Goal: Information Seeking & Learning: Understand process/instructions

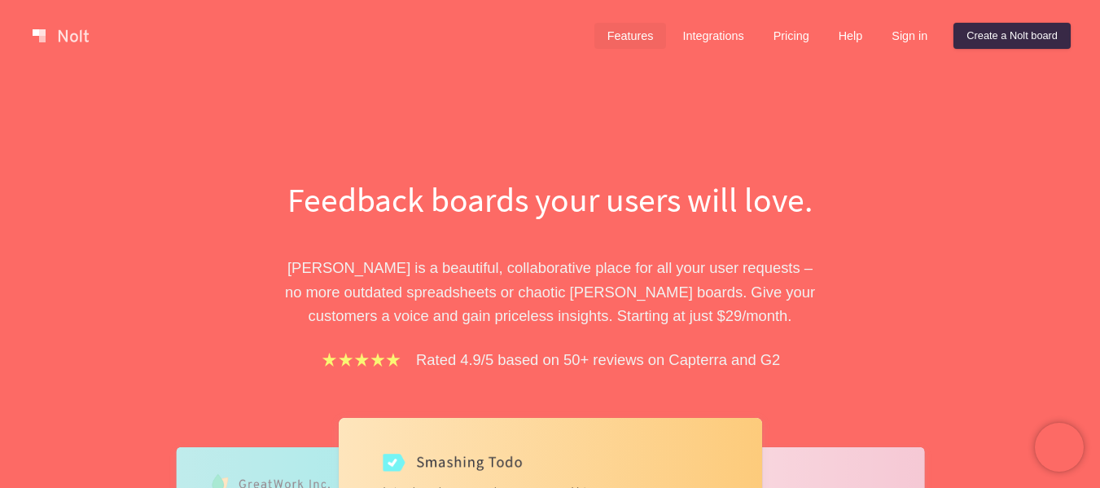
click at [624, 28] on link "Features" at bounding box center [630, 36] width 72 height 26
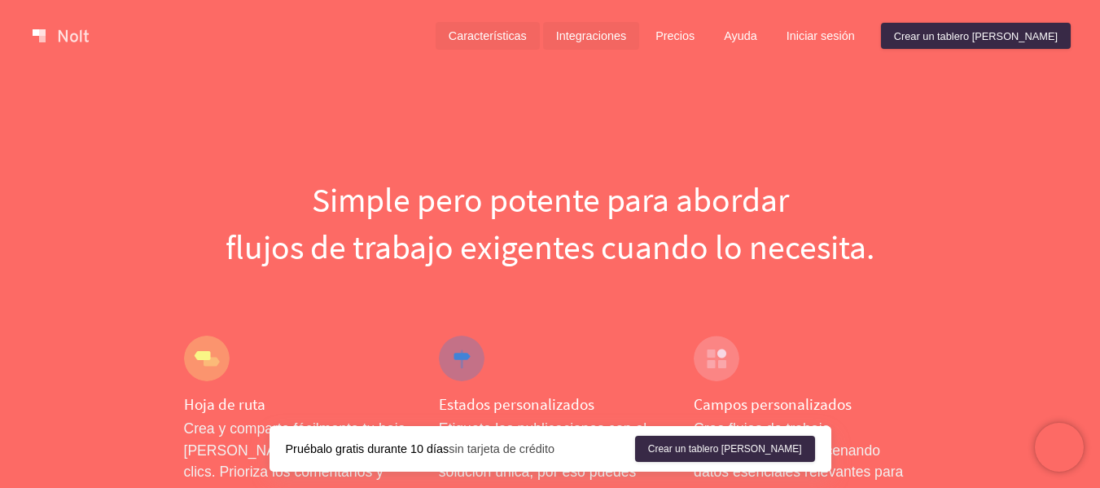
click at [626, 37] on font "Integraciones" at bounding box center [591, 36] width 70 height 13
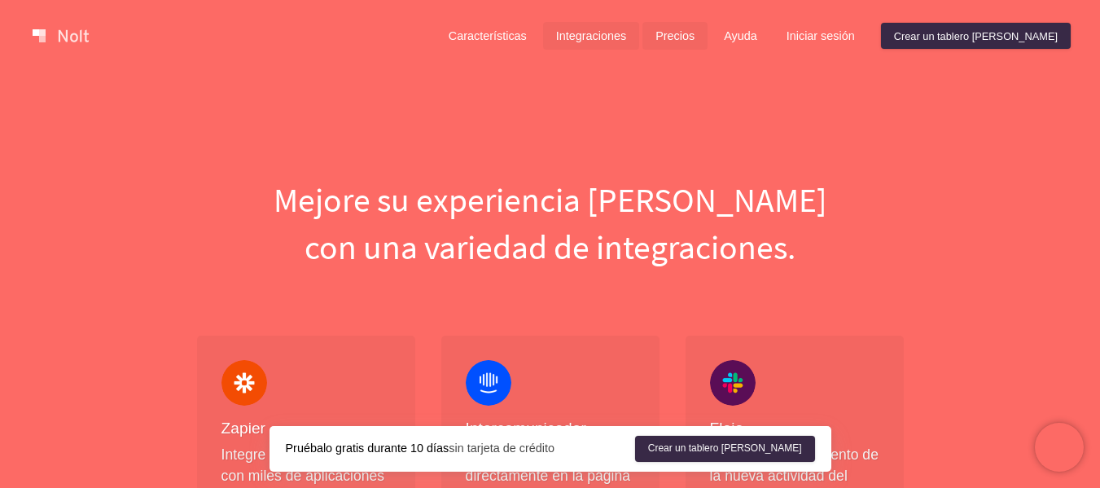
click at [707, 26] on link "Precios" at bounding box center [674, 35] width 65 height 27
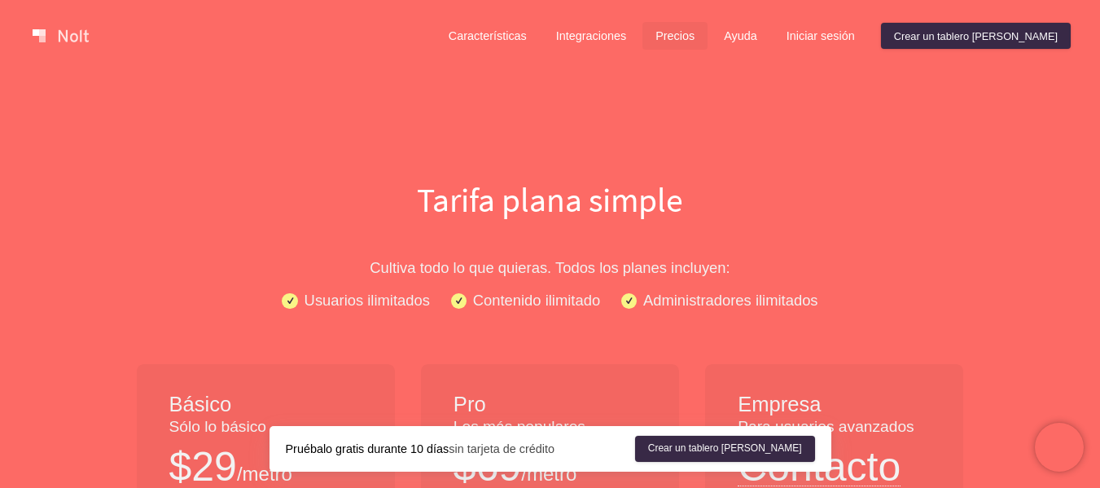
click at [45, 35] on link at bounding box center [60, 36] width 69 height 26
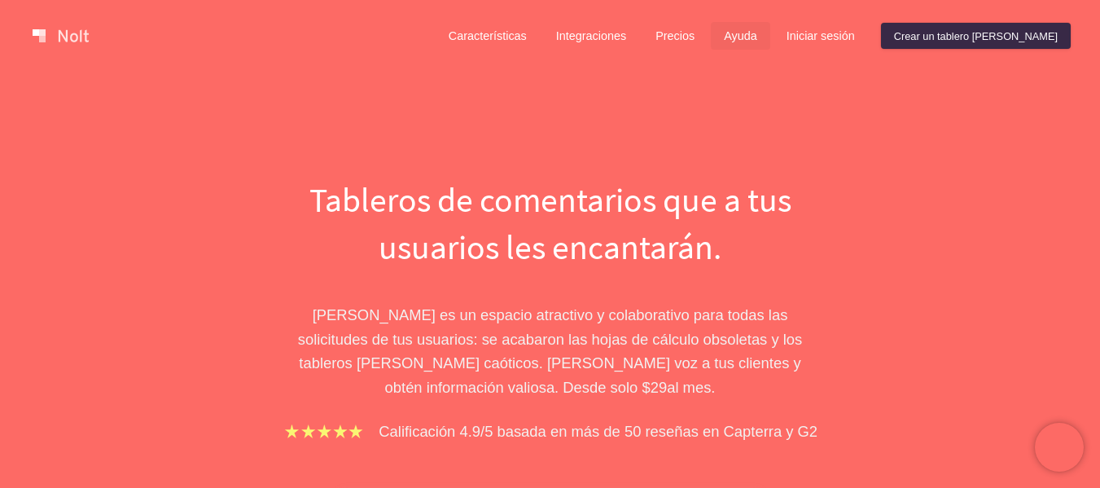
click at [757, 37] on font "Ayuda" at bounding box center [740, 36] width 33 height 13
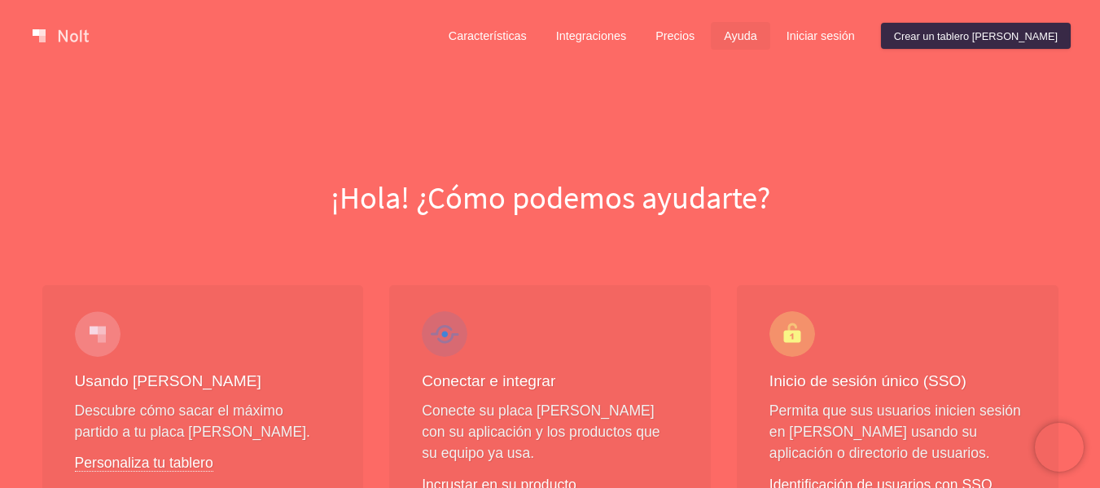
scroll to position [407, 0]
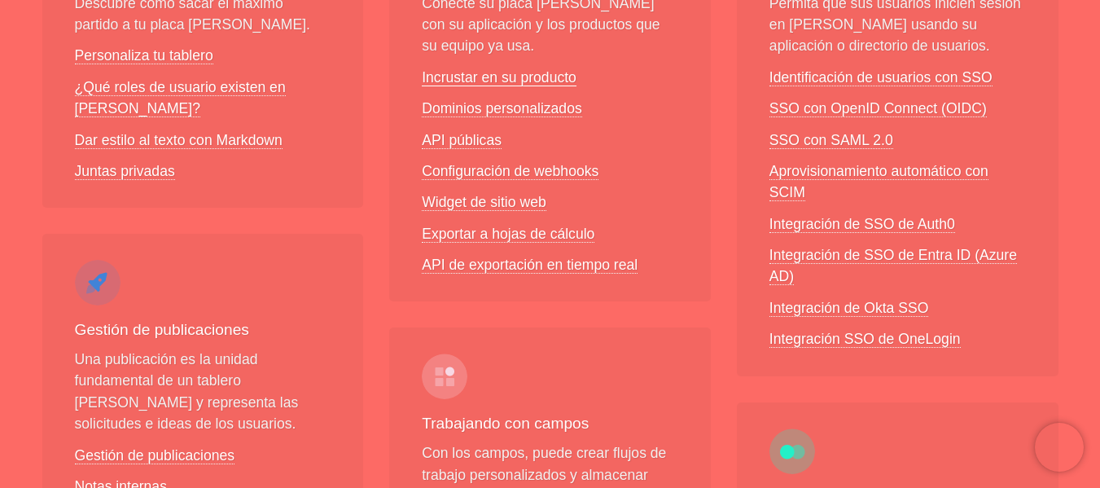
click at [471, 69] on font "Incrustar en su producto" at bounding box center [499, 77] width 155 height 16
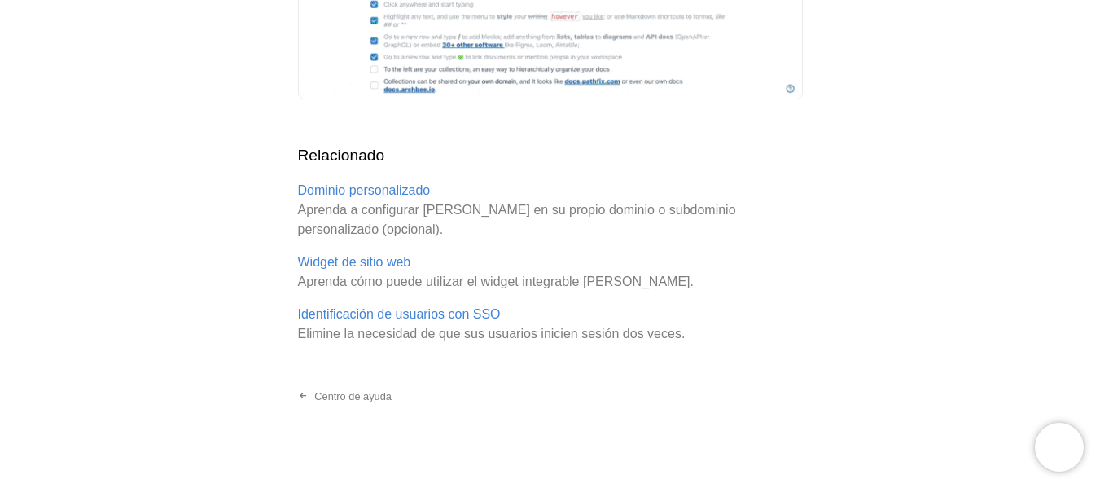
scroll to position [872, 0]
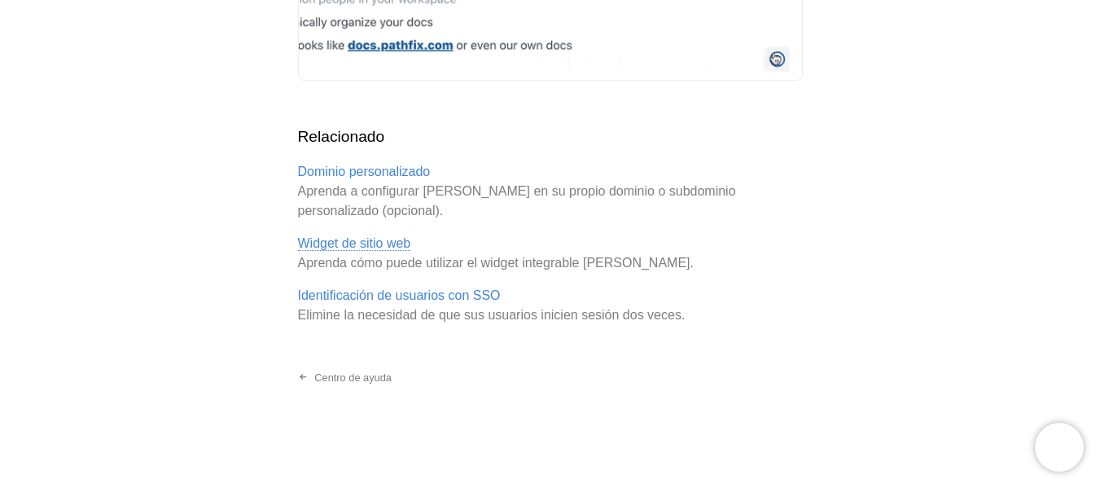
click at [381, 243] on font "Widget de sitio web" at bounding box center [354, 243] width 113 height 14
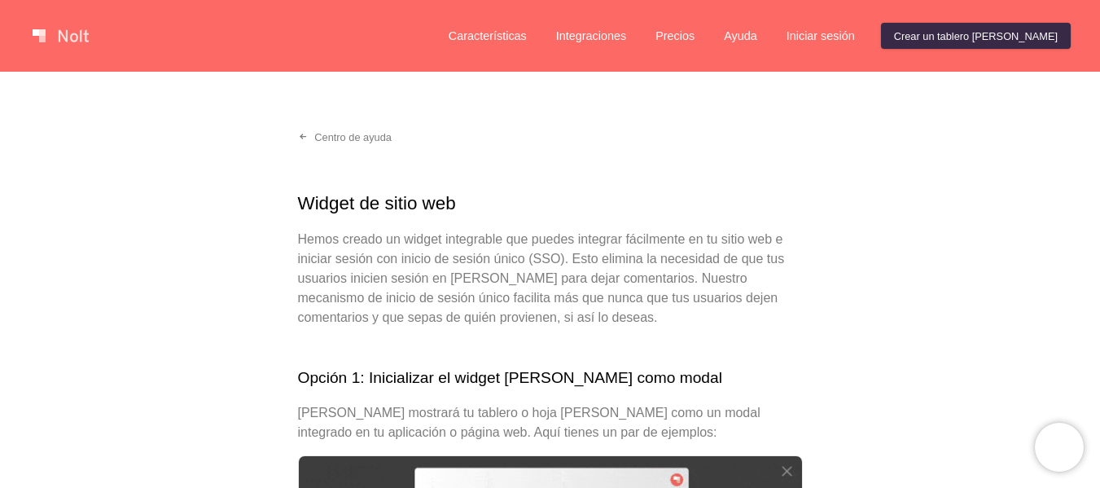
click at [54, 17] on div "Características Integraciones Precios Ayuda Iniciar sesión Crear un tablero [PE…" at bounding box center [550, 36] width 1100 height 72
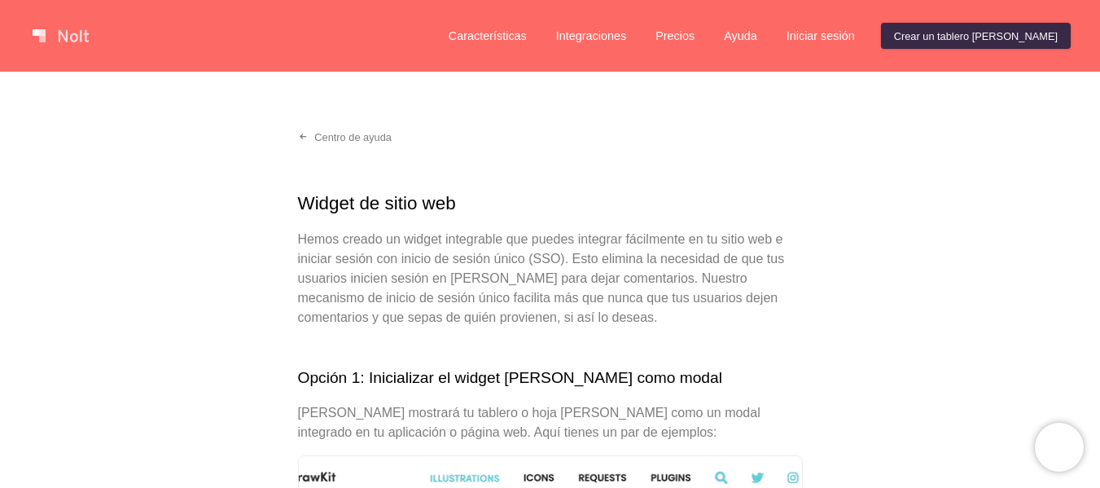
click at [66, 31] on link at bounding box center [60, 36] width 69 height 26
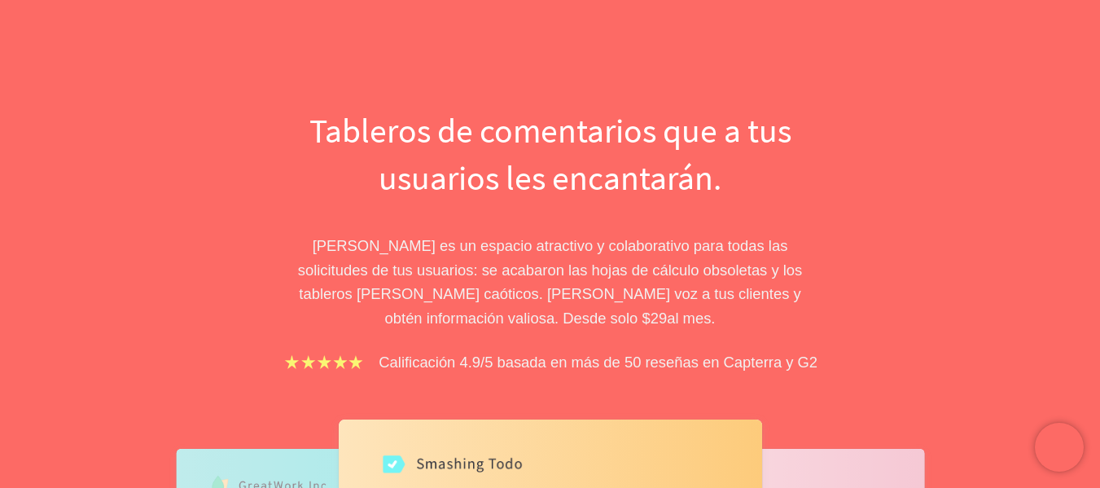
scroll to position [407, 0]
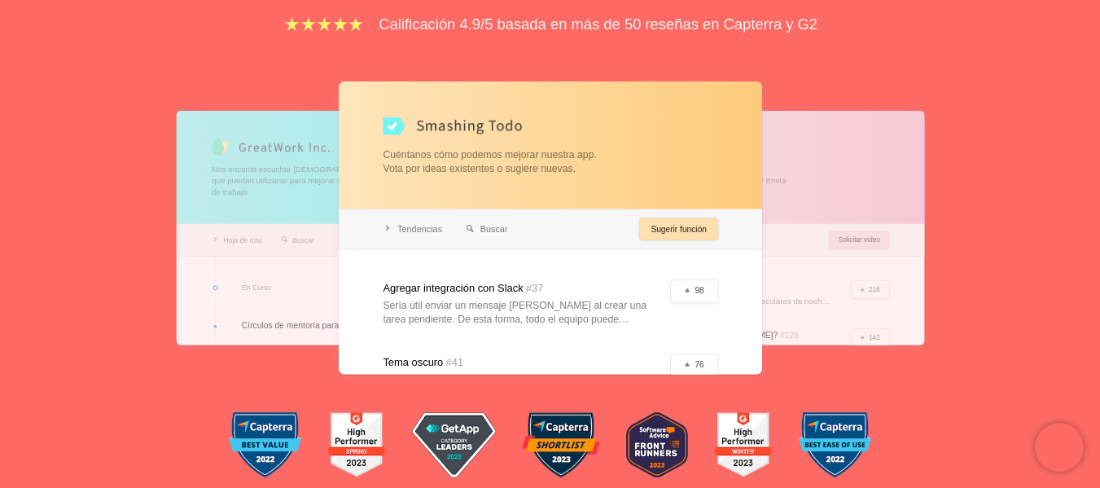
click at [273, 195] on div at bounding box center [345, 228] width 339 height 234
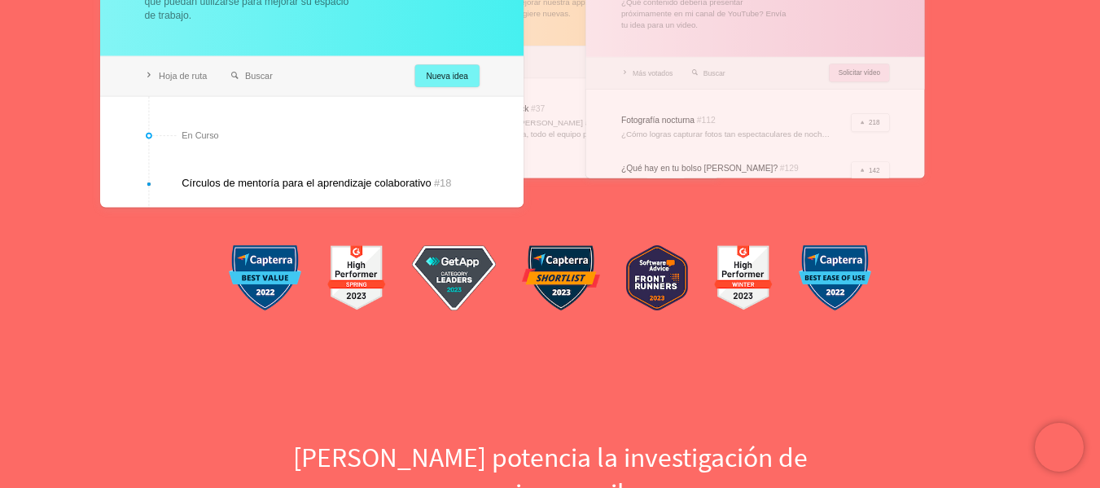
scroll to position [488, 0]
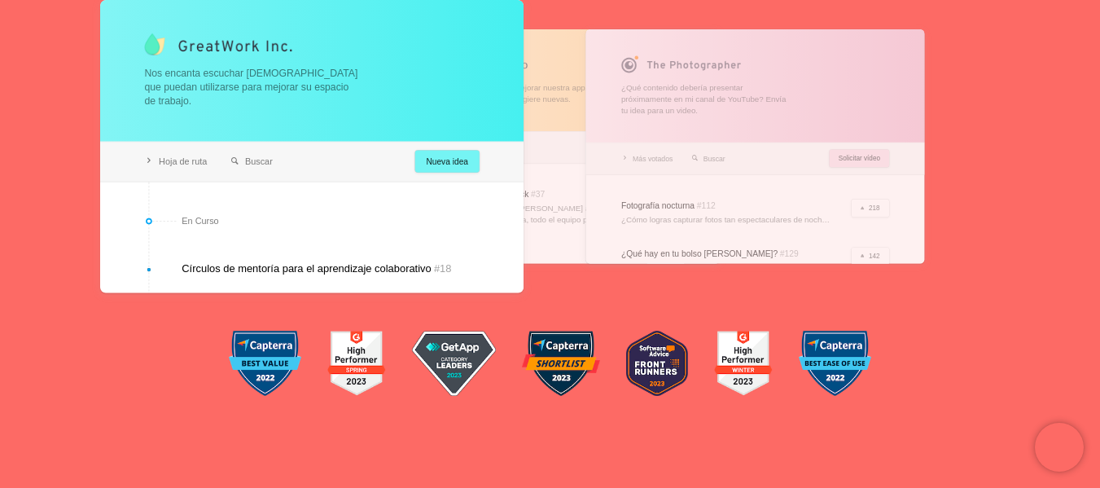
click at [566, 182] on div at bounding box center [550, 146] width 339 height 234
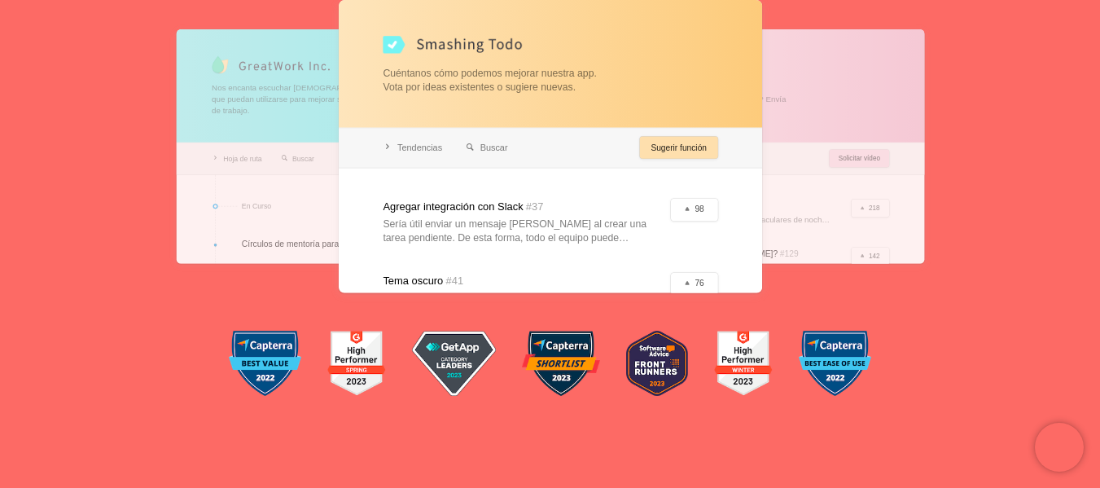
click at [839, 163] on div at bounding box center [754, 146] width 339 height 234
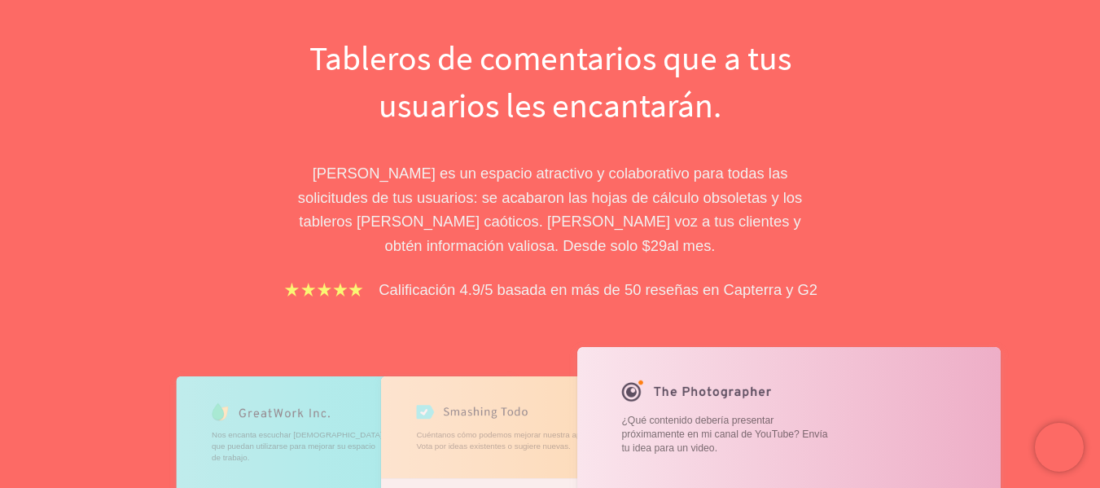
scroll to position [0, 0]
